Goal: Find specific page/section: Find specific page/section

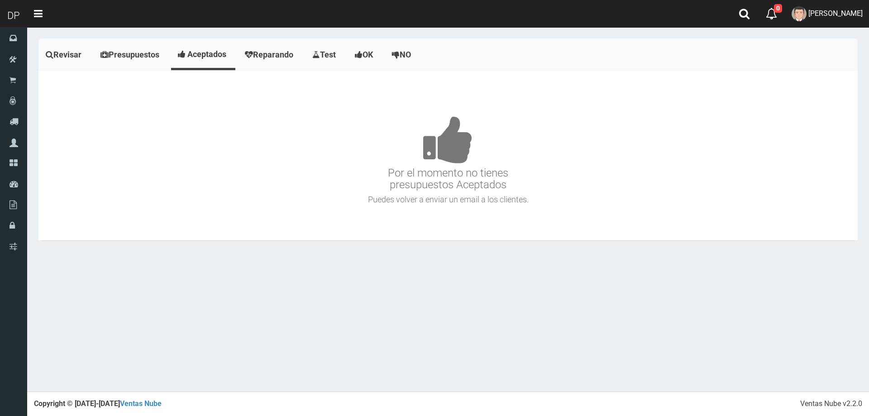
scroll to position [5709, 0]
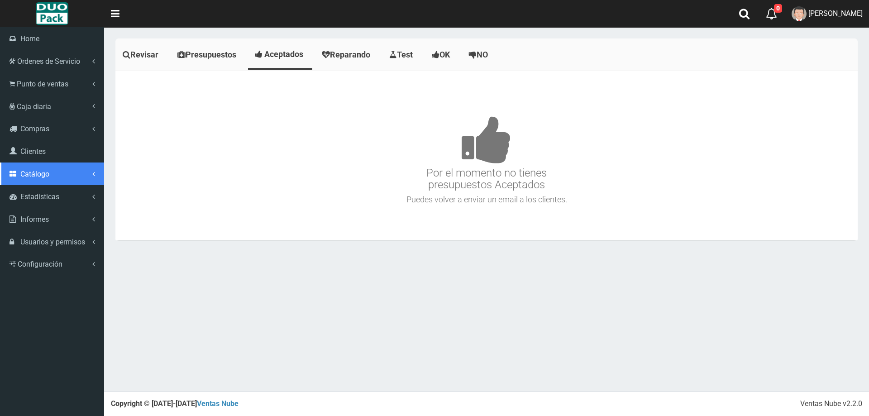
click at [51, 172] on link "Catálogo" at bounding box center [52, 173] width 104 height 23
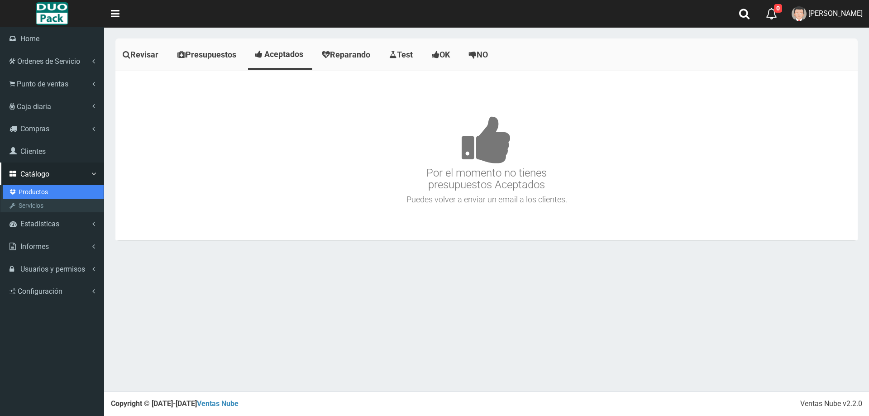
click at [52, 189] on link "Productos" at bounding box center [53, 192] width 101 height 14
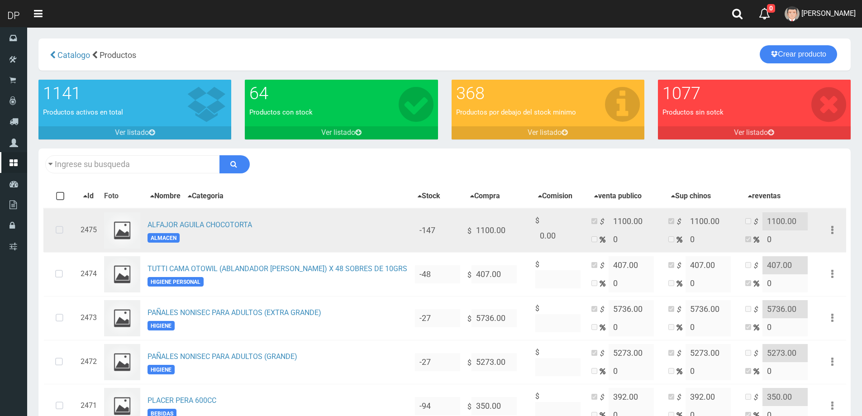
scroll to position [5709, 0]
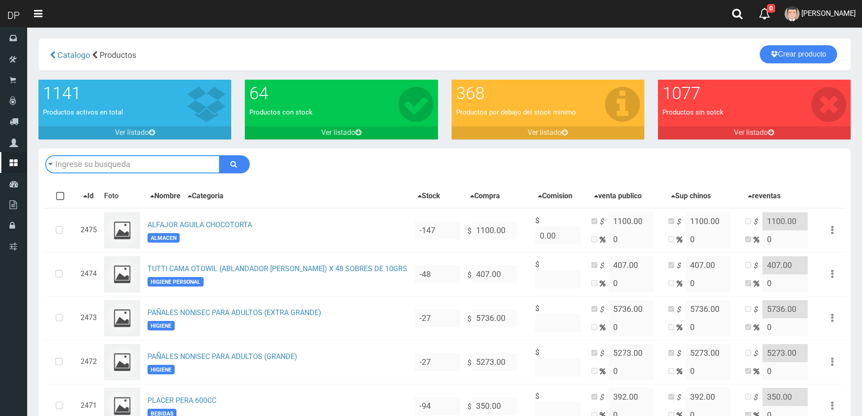
click at [161, 166] on input "text" at bounding box center [132, 164] width 175 height 18
type input "P"
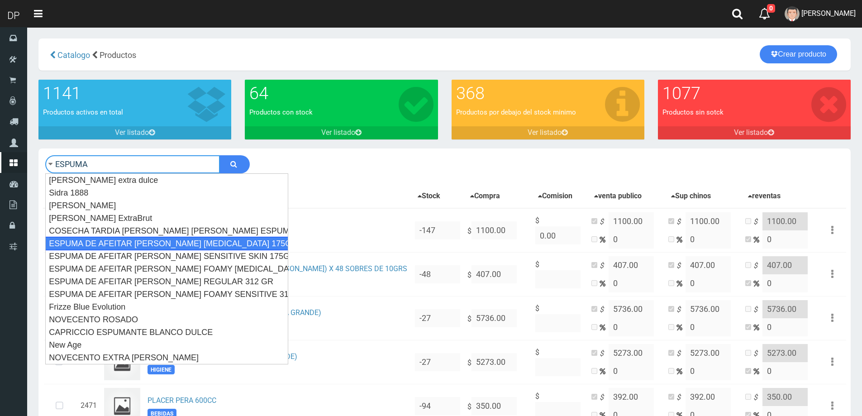
click at [173, 245] on div "ESPUMA DE AFEITAR [PERSON_NAME] [MEDICAL_DATA] 175GR" at bounding box center [166, 244] width 243 height 14
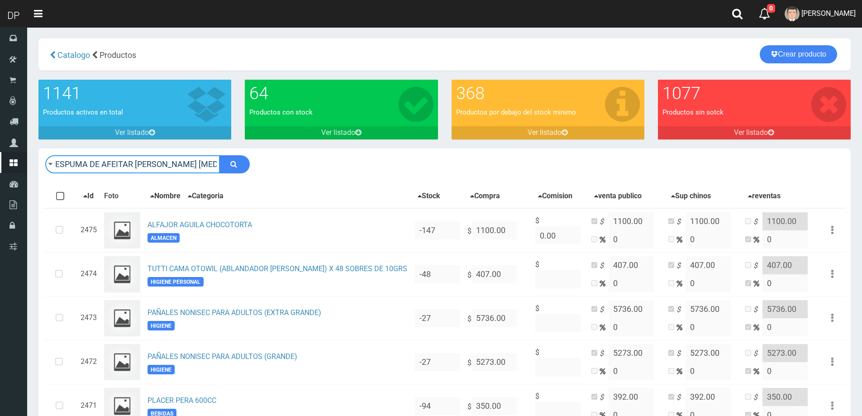
type input "ESPUMA DE AFEITAR [PERSON_NAME] [MEDICAL_DATA] 175GR"
click at [219, 155] on button "submit" at bounding box center [234, 164] width 30 height 18
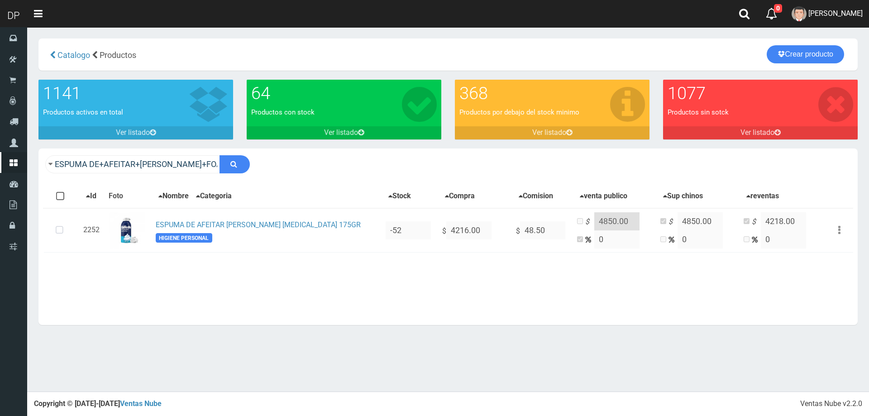
scroll to position [5709, 0]
